Goal: Check status

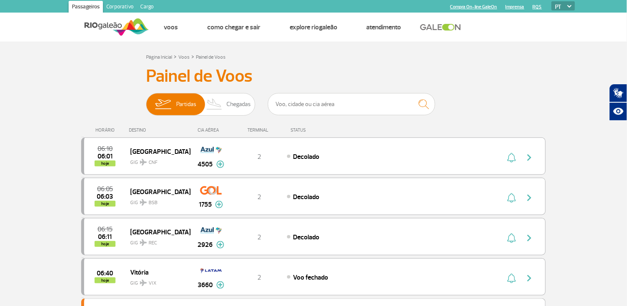
click at [446, 101] on div "Partidas Chegadas" at bounding box center [313, 105] width 335 height 25
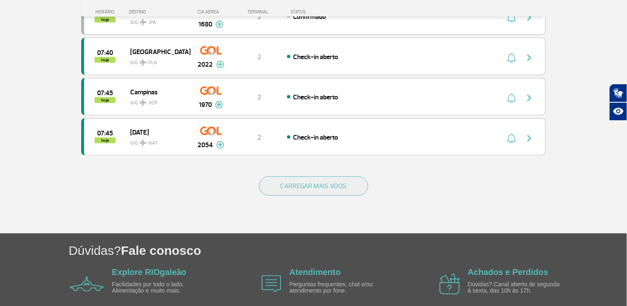
scroll to position [833, 0]
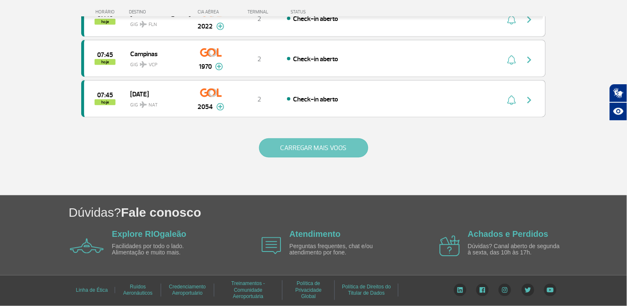
click at [295, 148] on button "CARREGAR MAIS VOOS" at bounding box center [313, 147] width 109 height 19
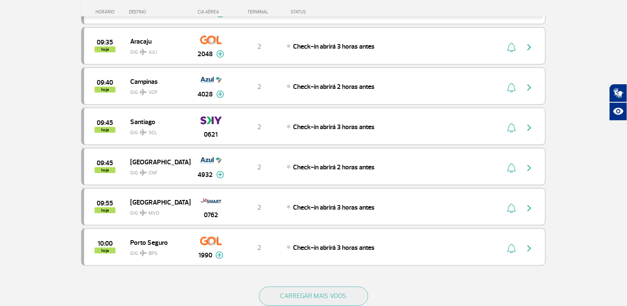
scroll to position [1531, 0]
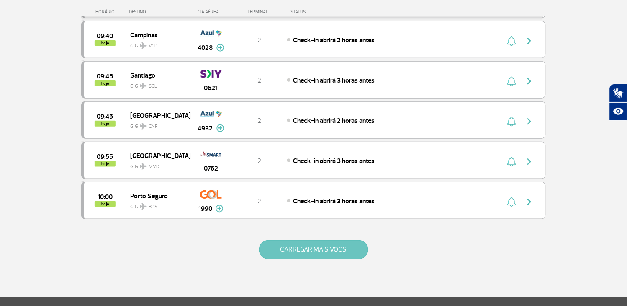
click at [299, 258] on button "CARREGAR MAIS VOOS" at bounding box center [313, 249] width 109 height 19
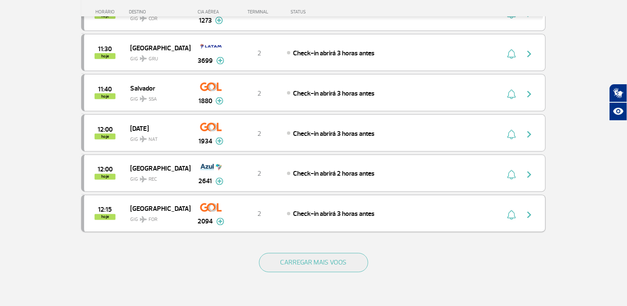
scroll to position [2415, 0]
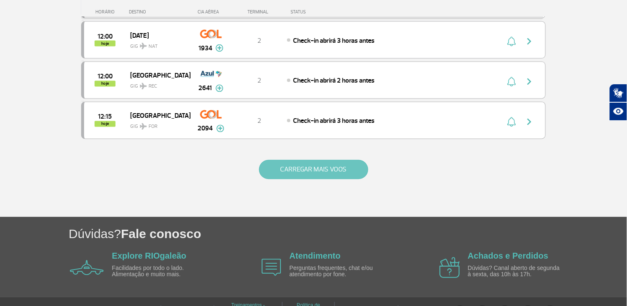
click at [304, 179] on button "CARREGAR MAIS VOOS" at bounding box center [313, 169] width 109 height 19
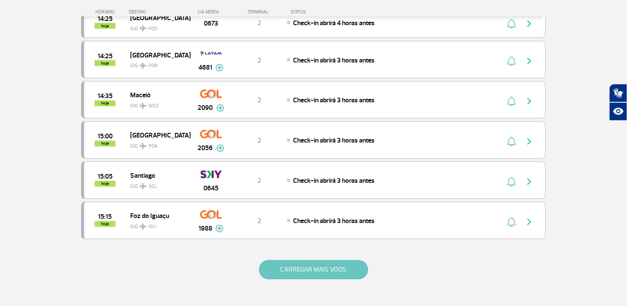
scroll to position [3207, 0]
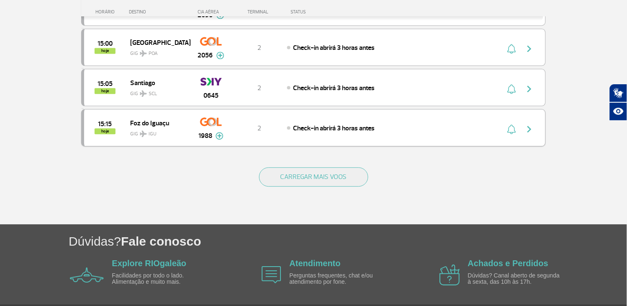
click at [308, 132] on span "Check-in abrirá 3 horas antes" at bounding box center [335, 128] width 82 height 8
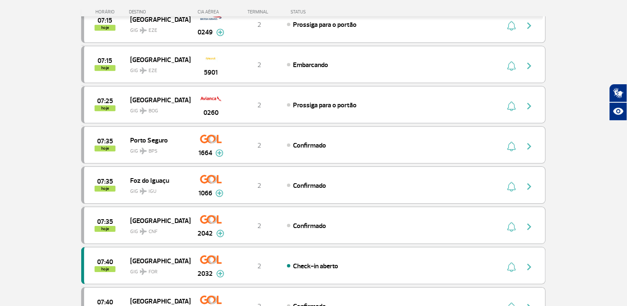
scroll to position [321, 0]
